Goal: Transaction & Acquisition: Purchase product/service

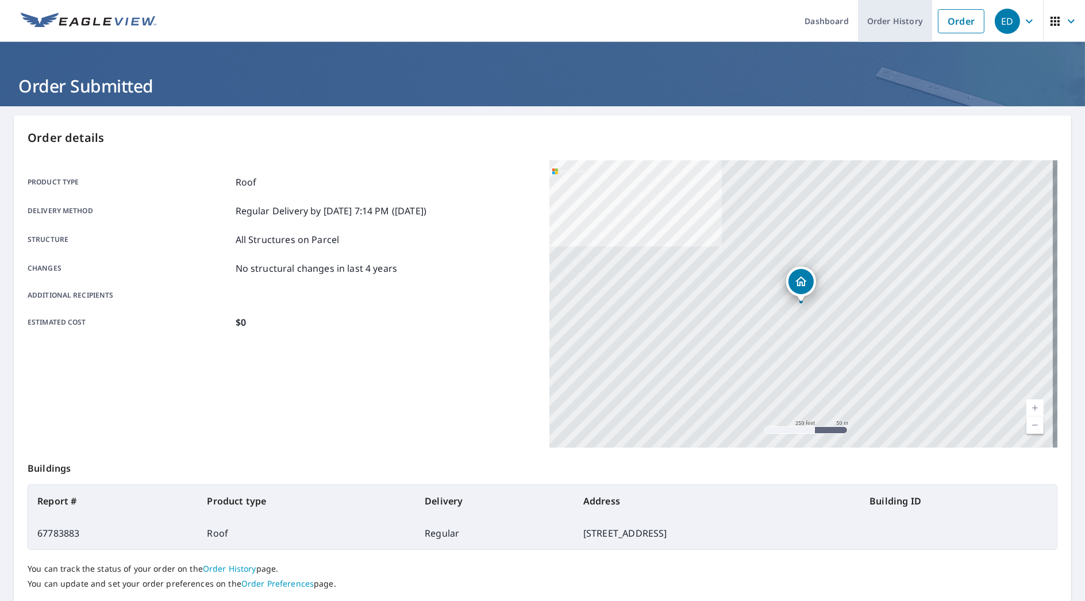
click at [878, 12] on link "Order History" at bounding box center [895, 21] width 74 height 42
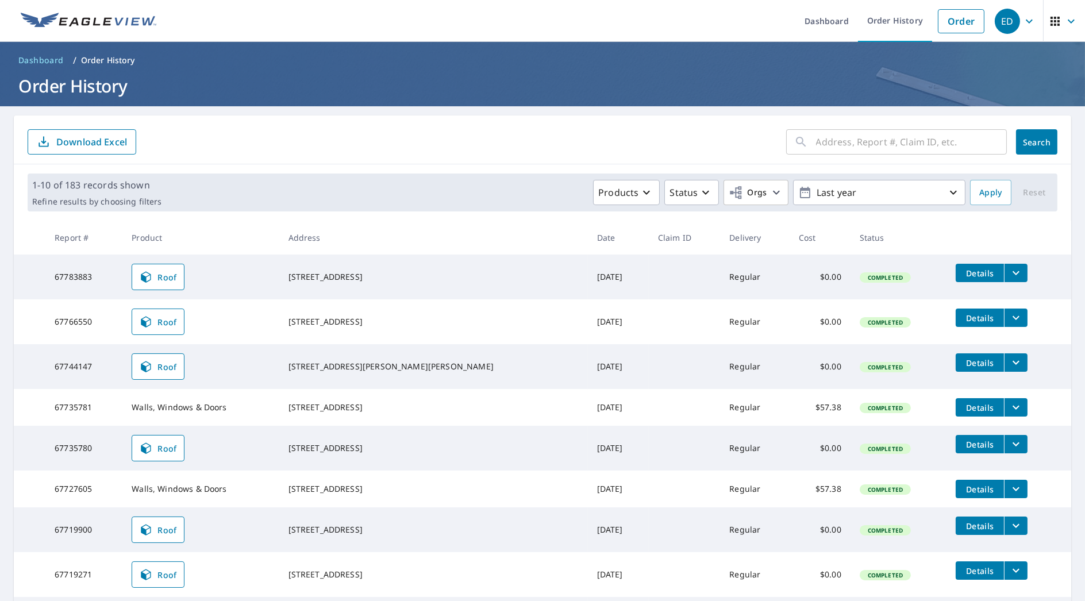
click at [917, 149] on input "text" at bounding box center [911, 142] width 191 height 32
type input "575"
click at [1026, 146] on span "Search" at bounding box center [1036, 142] width 23 height 11
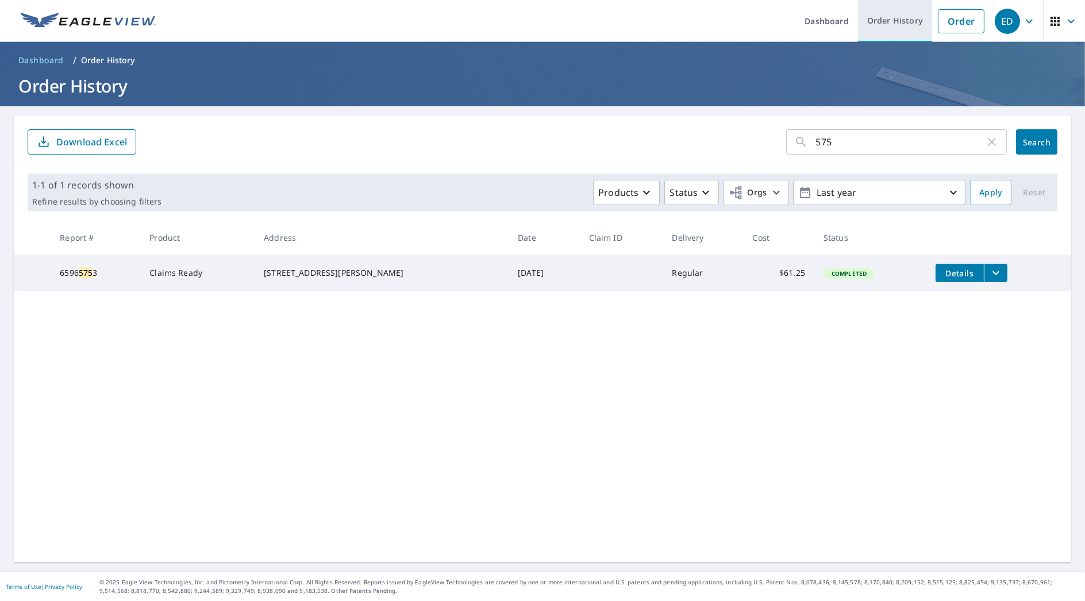
click at [880, 16] on link "Order History" at bounding box center [895, 21] width 74 height 42
click at [956, 29] on link "Order" at bounding box center [961, 21] width 47 height 24
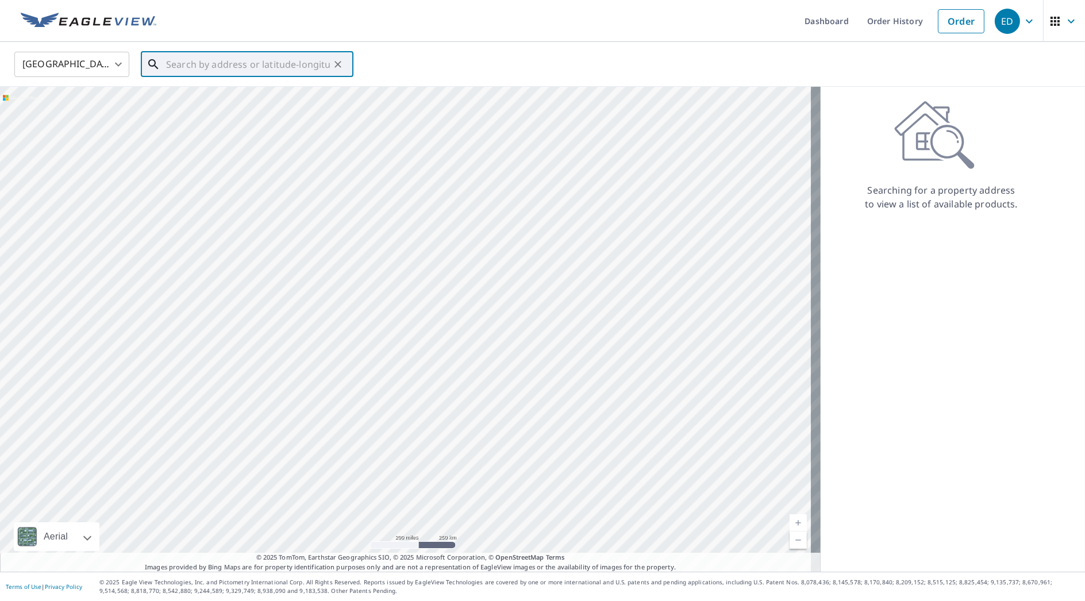
click at [259, 61] on input "text" at bounding box center [248, 64] width 164 height 32
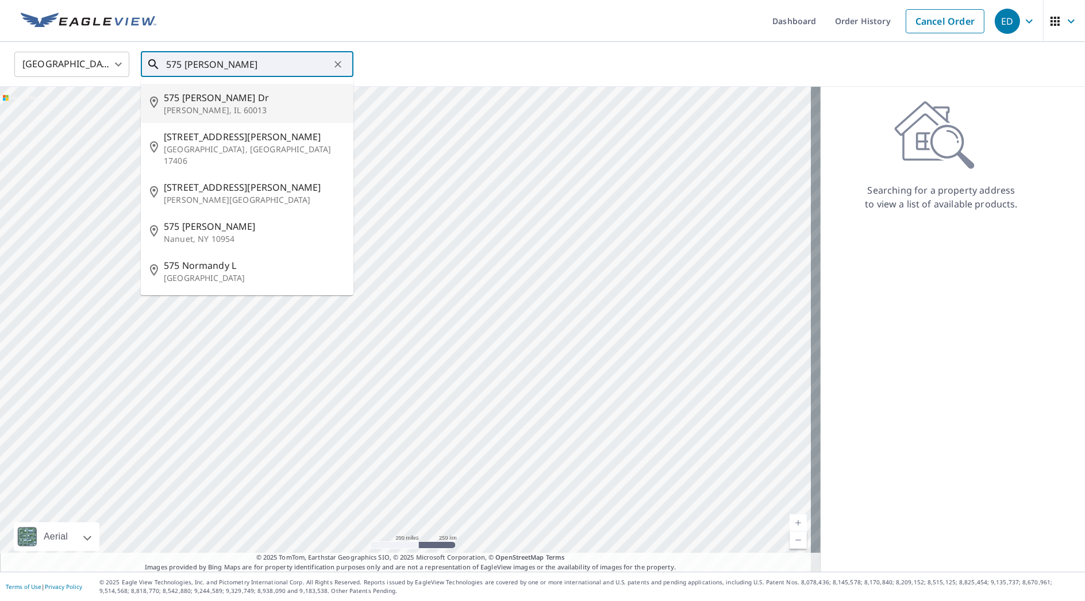
click at [251, 101] on span "575 [PERSON_NAME] Dr" at bounding box center [254, 98] width 180 height 14
type input "[STREET_ADDRESS][PERSON_NAME][PERSON_NAME]"
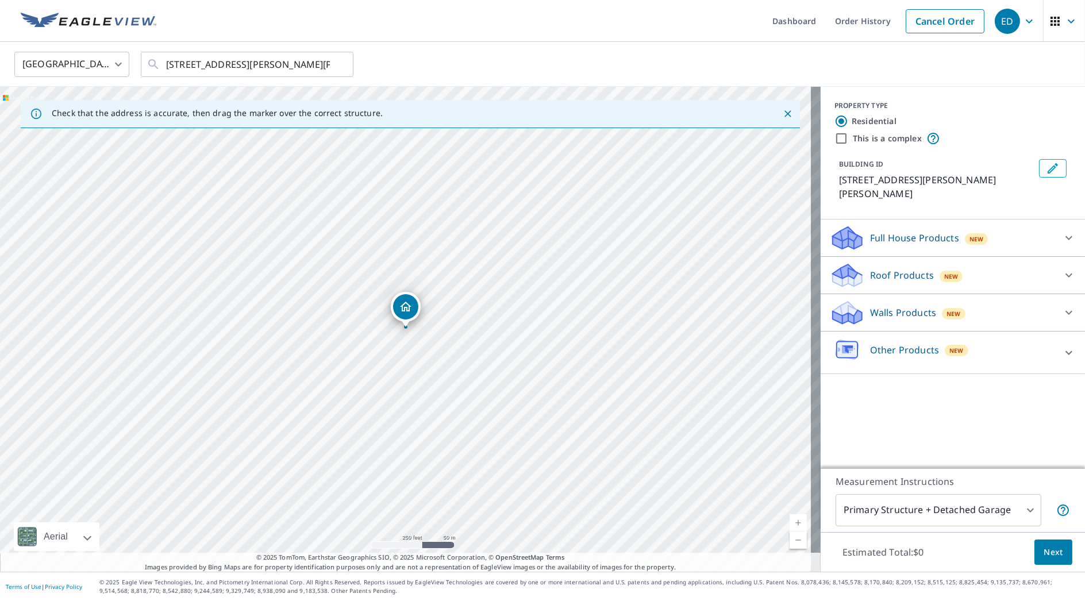
click at [857, 262] on div "Roof Products New" at bounding box center [942, 275] width 225 height 27
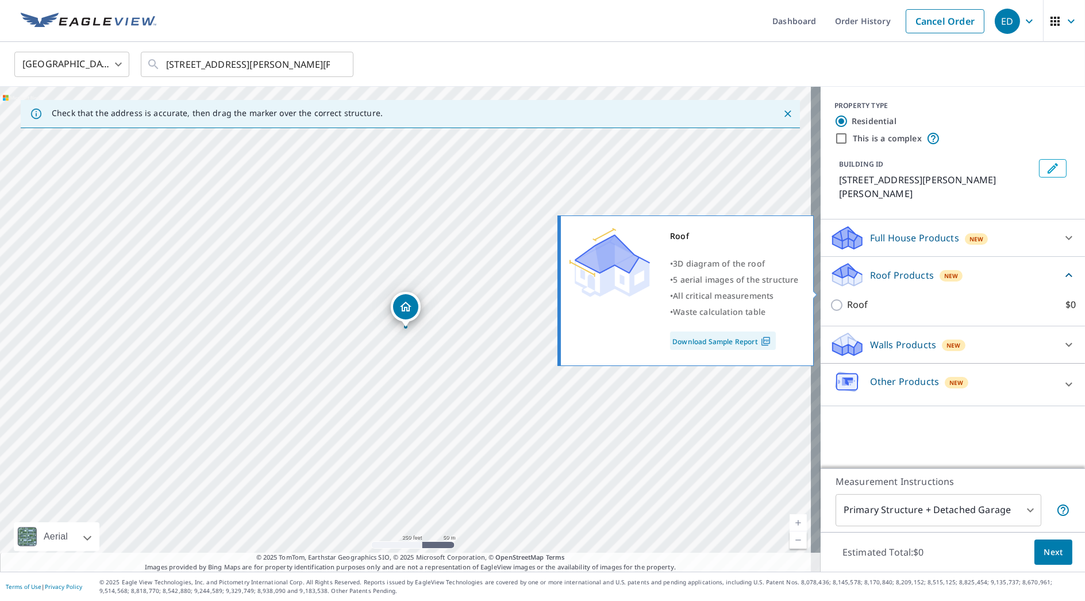
click at [850, 298] on p "Roof" at bounding box center [857, 305] width 21 height 14
click at [847, 298] on input "Roof $0" at bounding box center [838, 305] width 17 height 14
checkbox input "true"
type input "3"
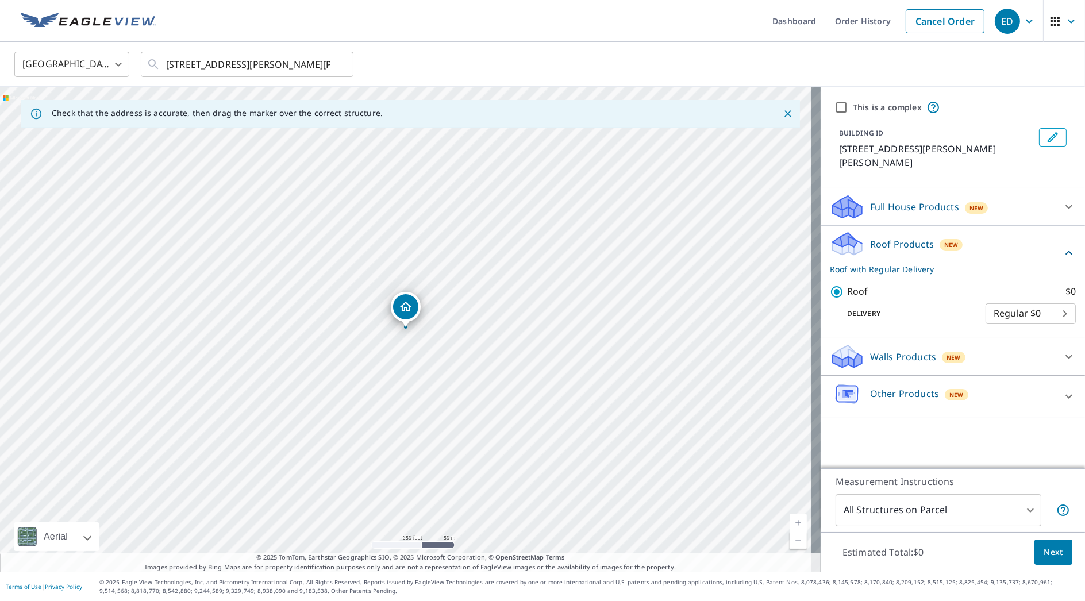
click at [1047, 545] on span "Next" at bounding box center [1054, 552] width 20 height 14
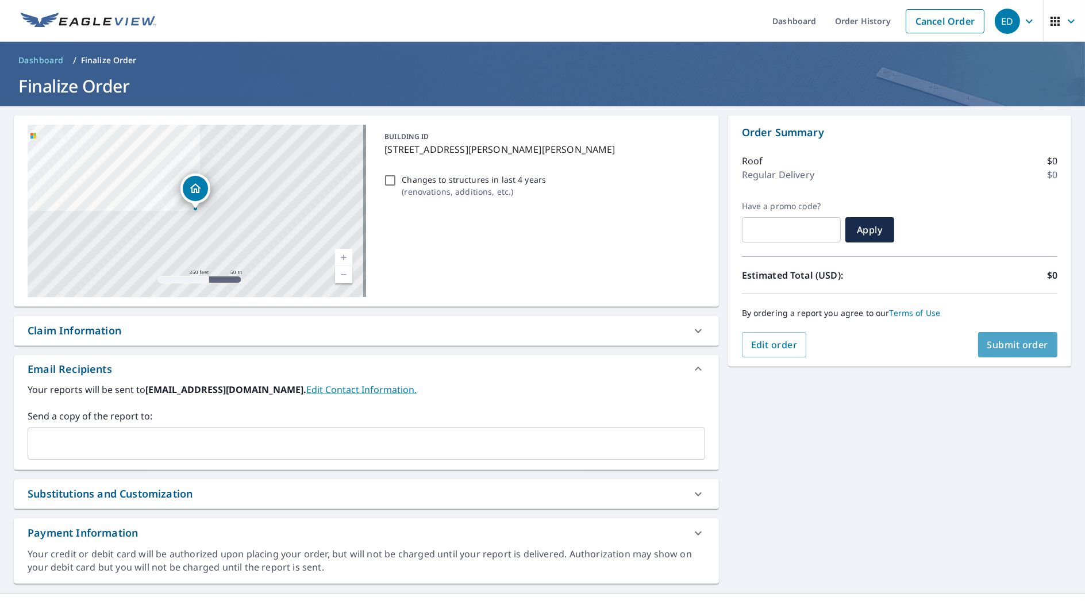
click at [1019, 349] on span "Submit order" at bounding box center [1017, 344] width 61 height 13
